Goal: Task Accomplishment & Management: Manage account settings

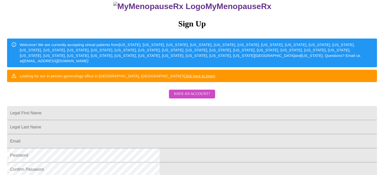
scroll to position [50, 0]
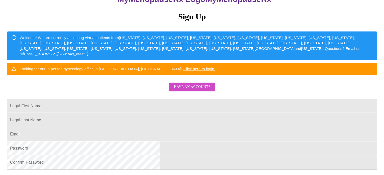
click at [145, 113] on input "Legal First Name" at bounding box center [192, 106] width 370 height 14
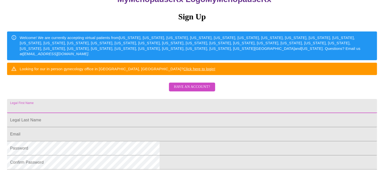
click at [138, 113] on input "Legal First Name" at bounding box center [192, 106] width 370 height 14
type input "u"
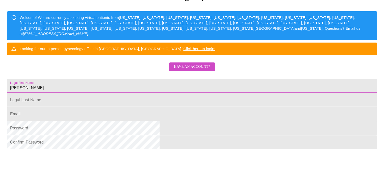
scroll to position [101, 0]
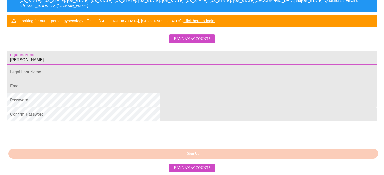
type input "[PERSON_NAME]"
click at [129, 79] on input "Legal First Name" at bounding box center [192, 72] width 370 height 14
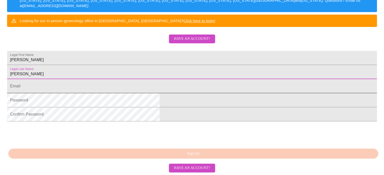
type input "[PERSON_NAME]"
click at [135, 93] on input "Legal First Name" at bounding box center [192, 86] width 370 height 14
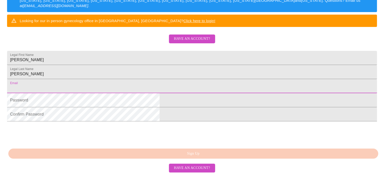
type input "[EMAIL_ADDRESS][DOMAIN_NAME]"
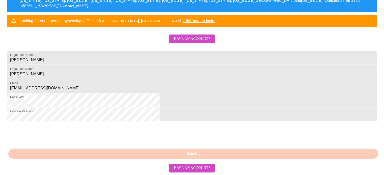
click at [77, 94] on html "MyMenopauseRx Sign Up Welcome! We are currently accepting virtual patients from…" at bounding box center [192, 8] width 384 height 214
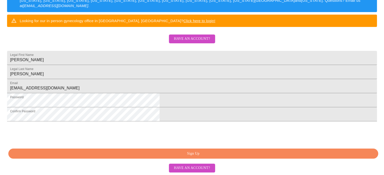
click at [197, 155] on span "Sign Up" at bounding box center [193, 154] width 358 height 6
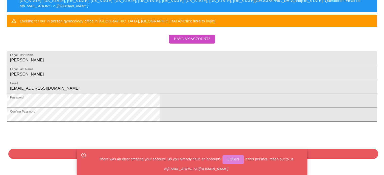
click at [229, 159] on span "Login" at bounding box center [233, 160] width 12 height 6
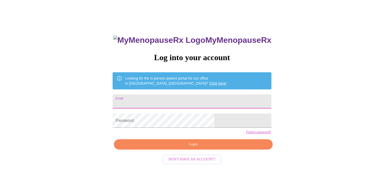
click at [157, 96] on input "Email" at bounding box center [192, 102] width 158 height 14
type input "[EMAIL_ADDRESS][DOMAIN_NAME]"
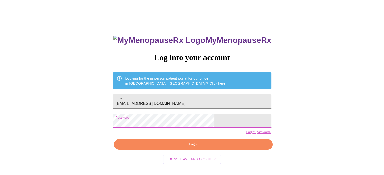
drag, startPoint x: 199, startPoint y: 153, endPoint x: 104, endPoint y: 118, distance: 101.3
click at [199, 148] on span "Login" at bounding box center [193, 145] width 147 height 6
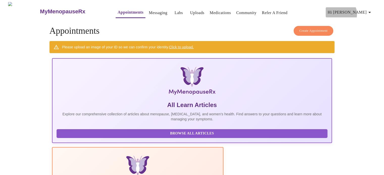
click at [365, 12] on span "Hi [PERSON_NAME]" at bounding box center [349, 12] width 45 height 7
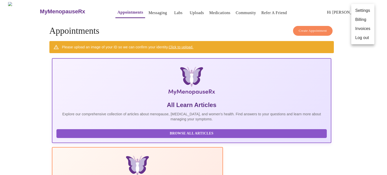
click at [361, 10] on li "Settings" at bounding box center [363, 10] width 23 height 9
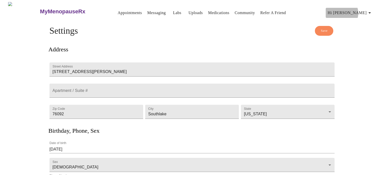
click at [366, 11] on span "Hi [PERSON_NAME]" at bounding box center [349, 12] width 45 height 7
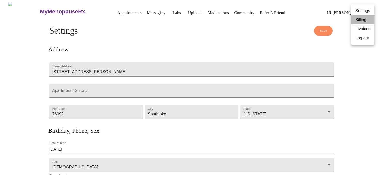
click at [360, 21] on li "Billing" at bounding box center [363, 19] width 23 height 9
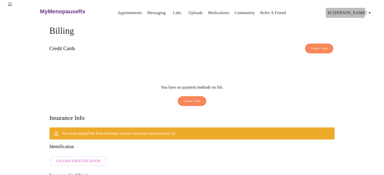
click at [369, 10] on icon "button" at bounding box center [369, 13] width 6 height 6
